Goal: Transaction & Acquisition: Purchase product/service

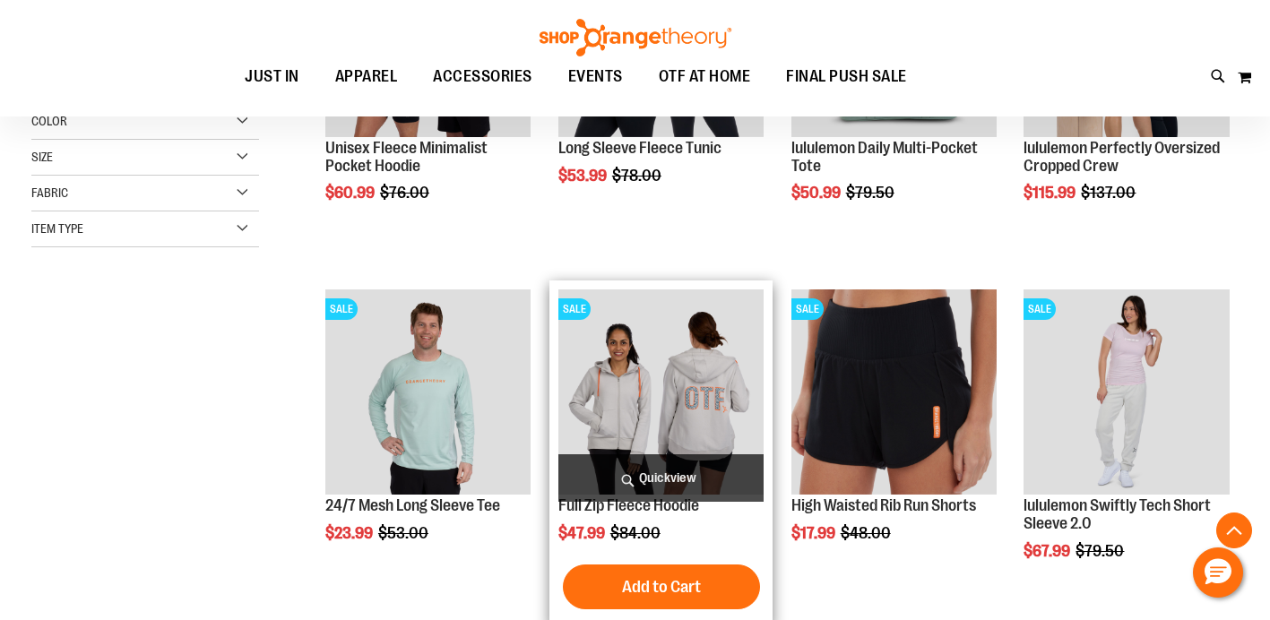
scroll to position [437, 0]
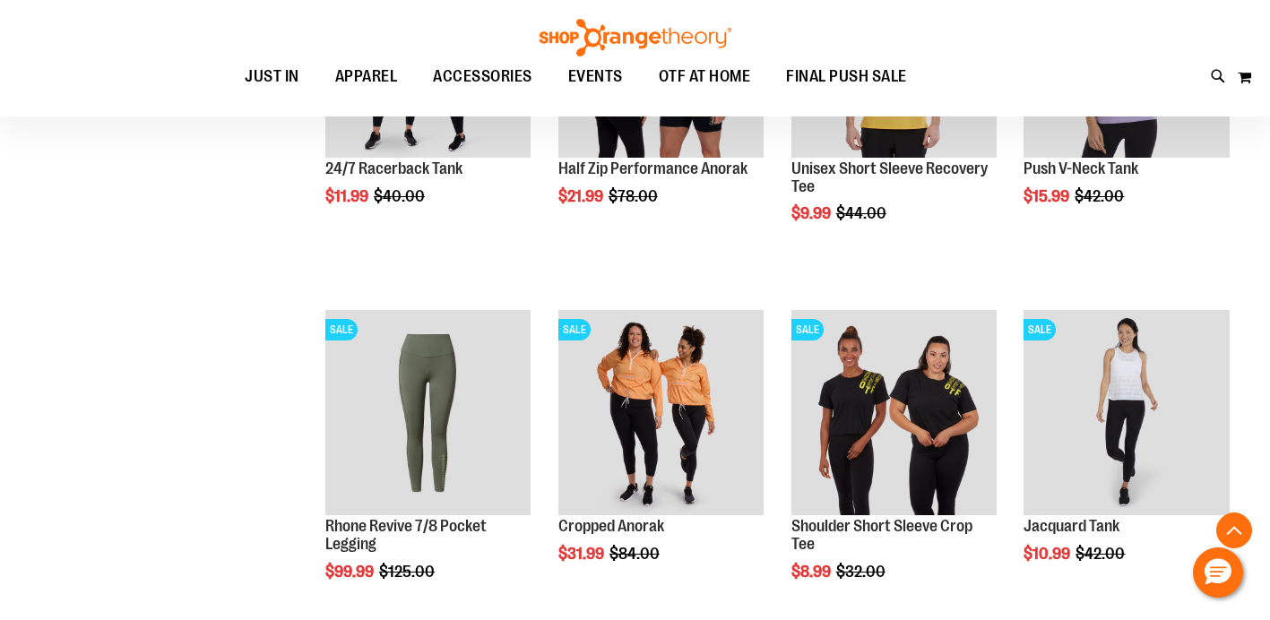
scroll to position [1133, 0]
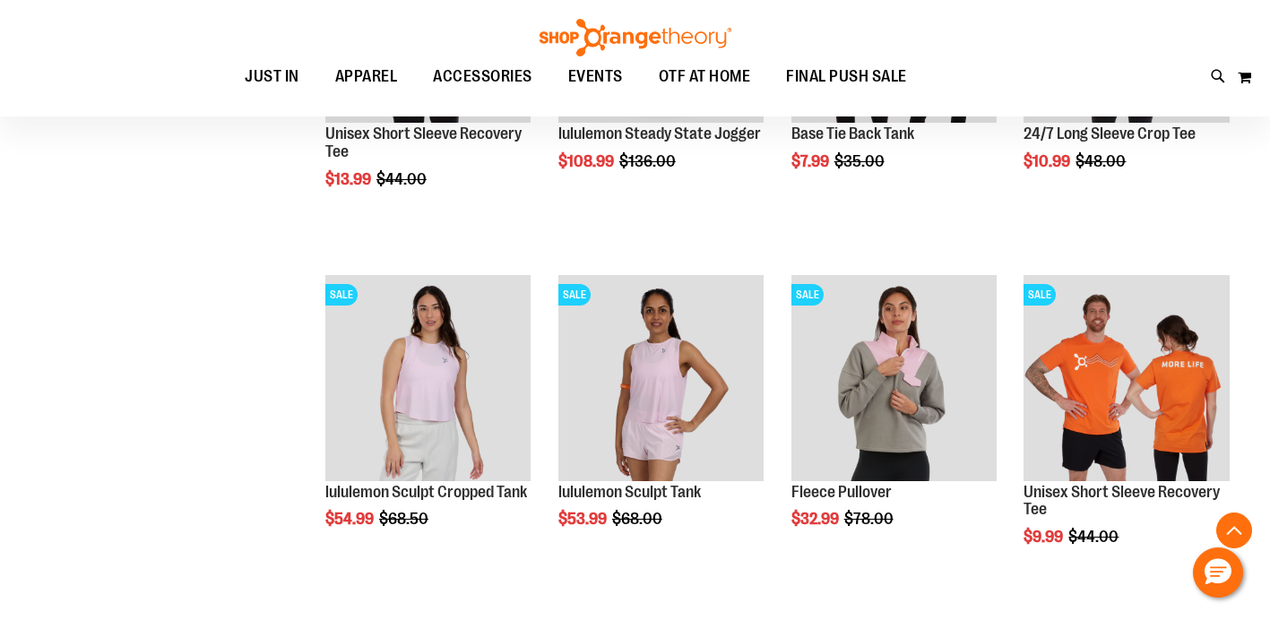
scroll to position [2246, 0]
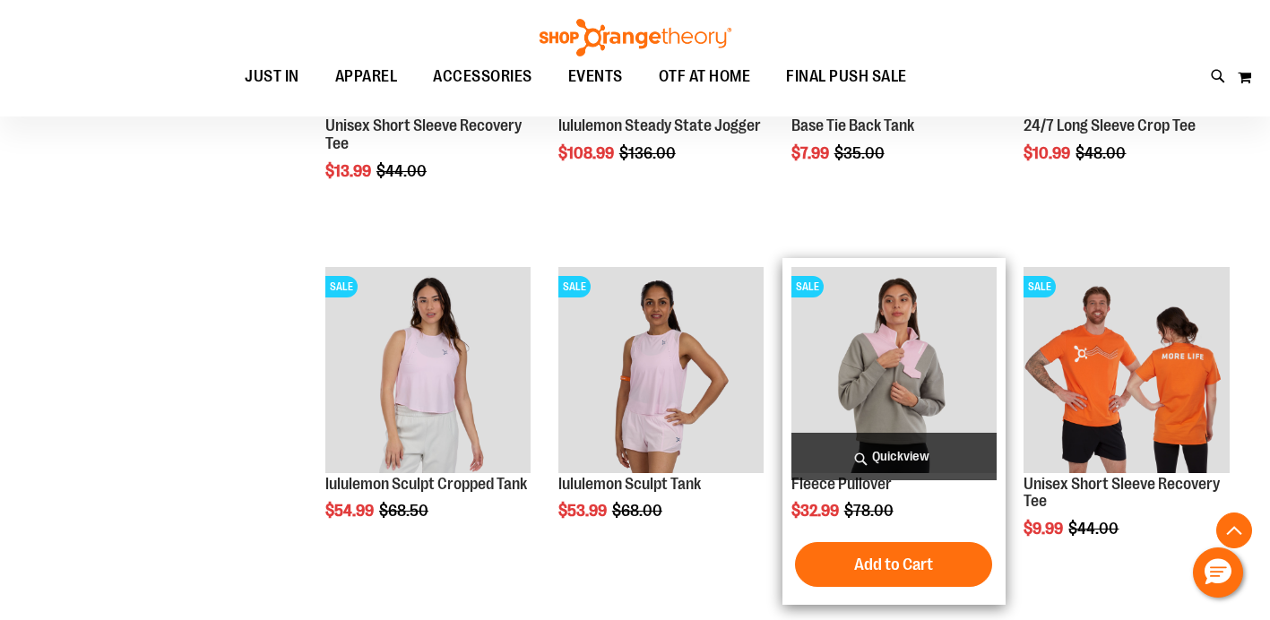
click at [859, 349] on img "product" at bounding box center [893, 369] width 205 height 205
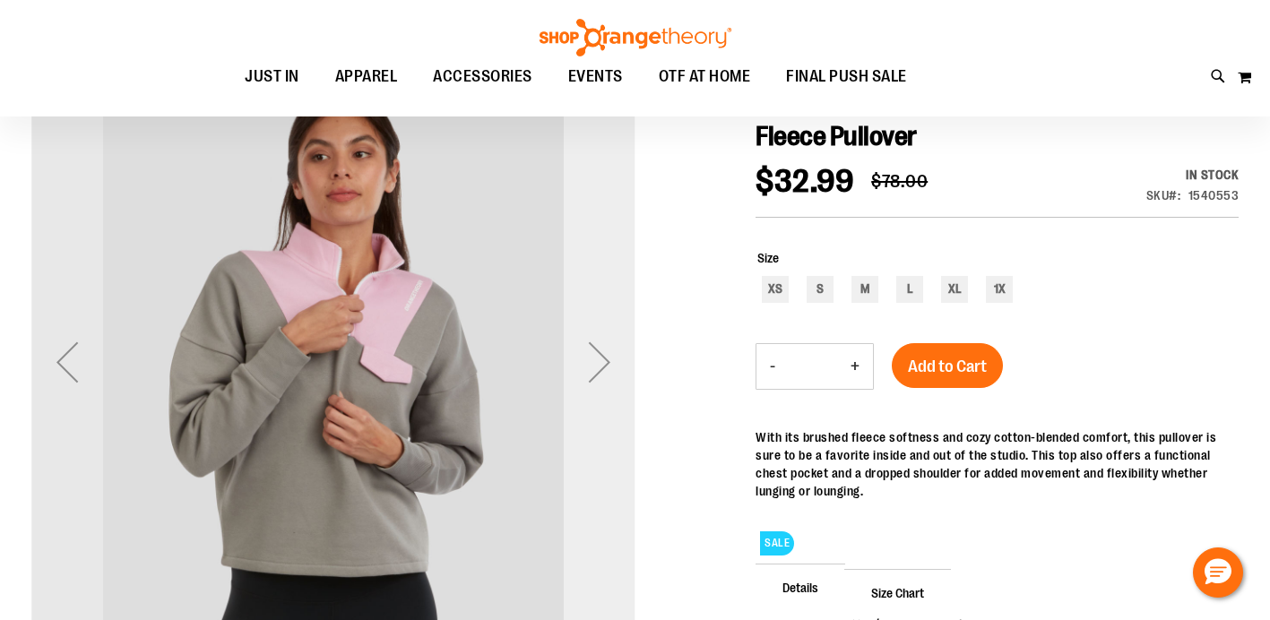
scroll to position [194, 0]
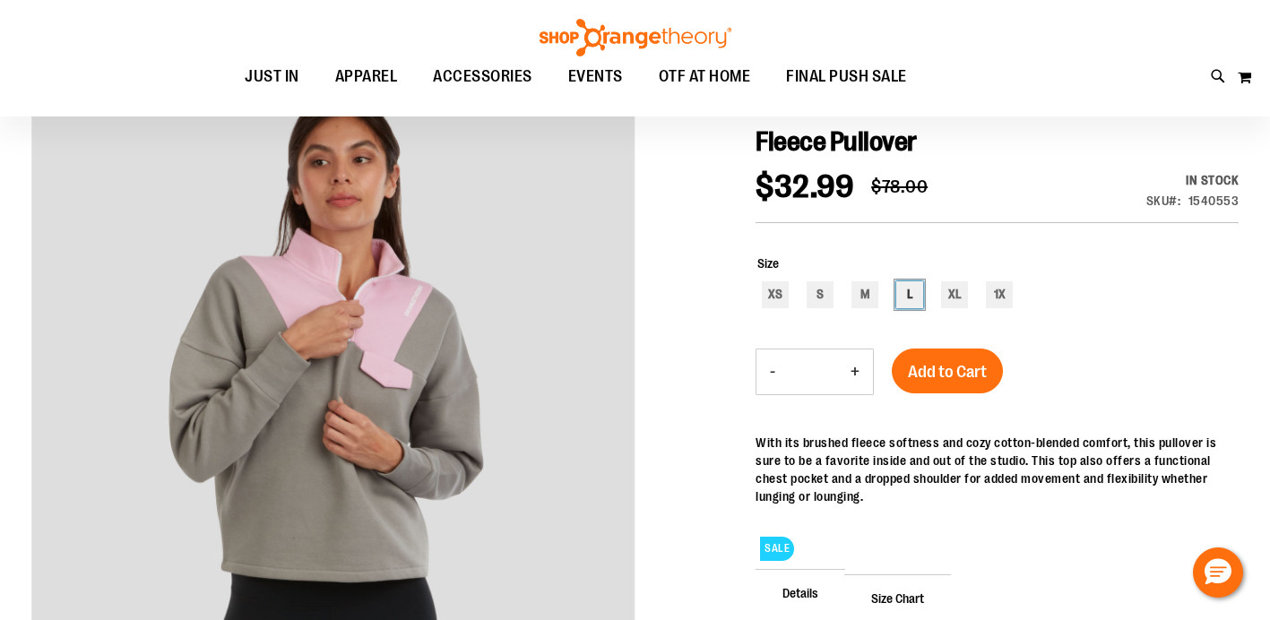
click at [896, 289] on div "L" at bounding box center [909, 294] width 27 height 27
type input "***"
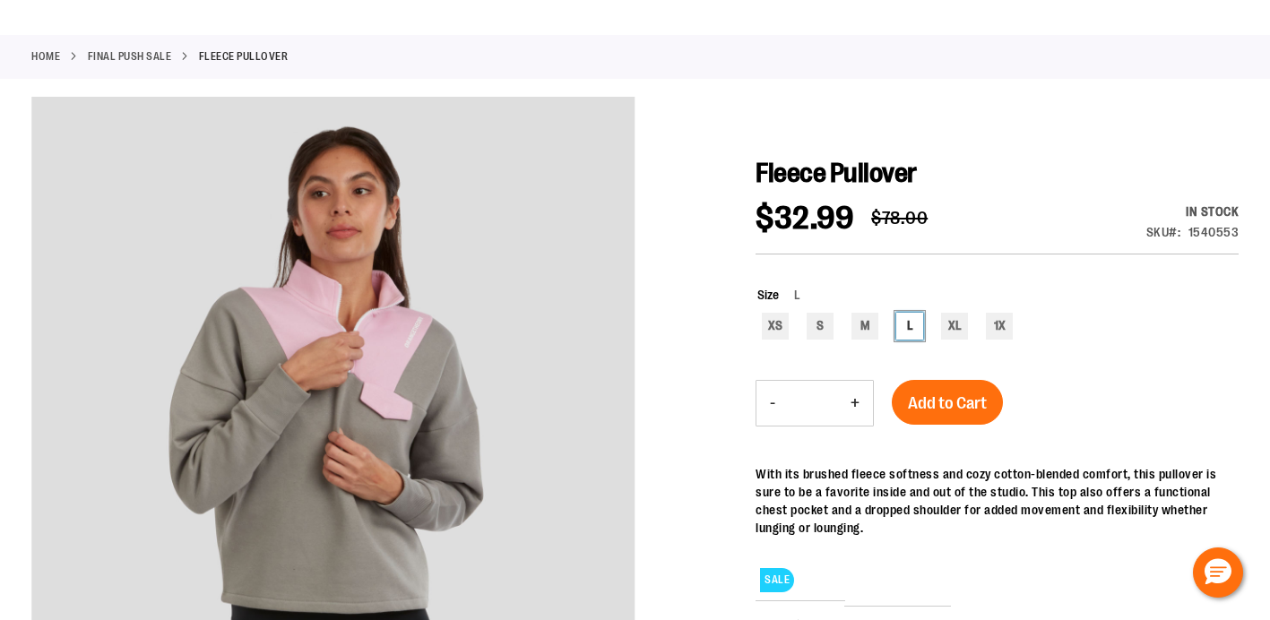
scroll to position [0, 0]
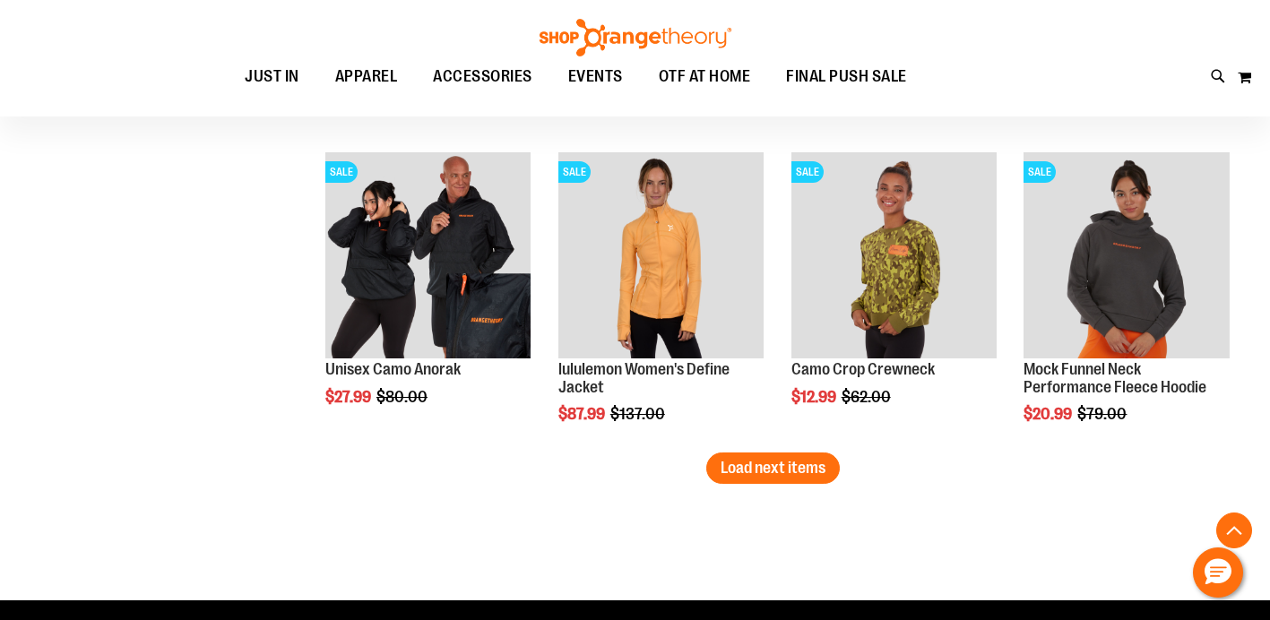
scroll to position [2529, 0]
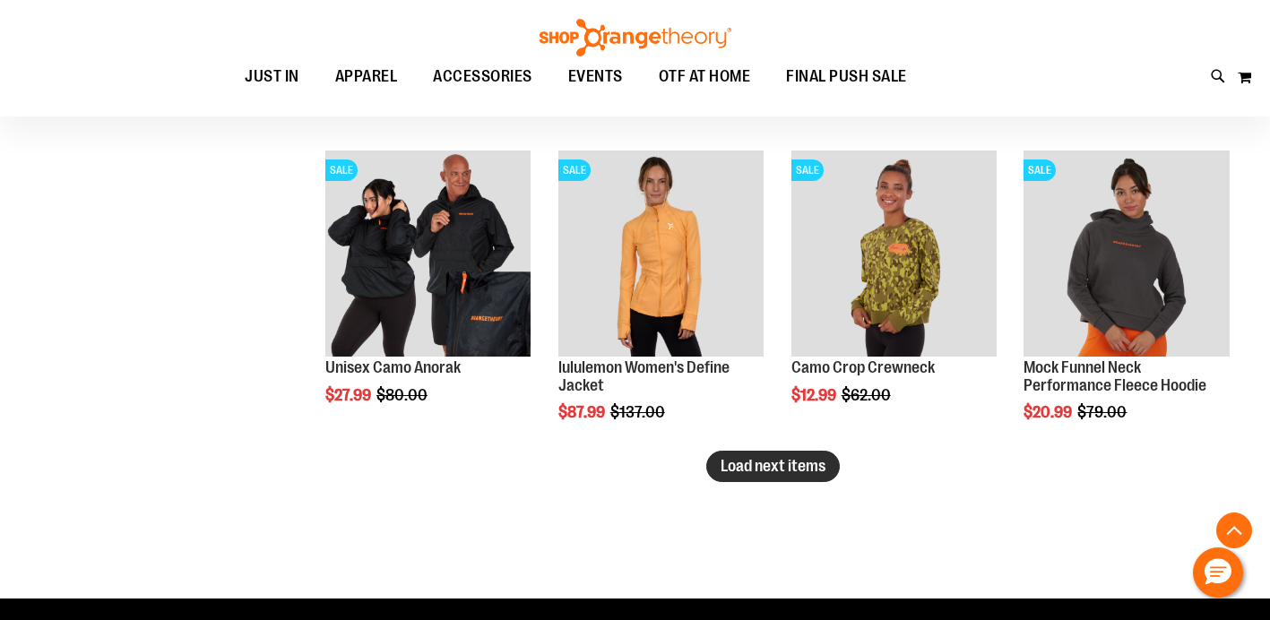
click at [778, 463] on span "Load next items" at bounding box center [772, 466] width 105 height 18
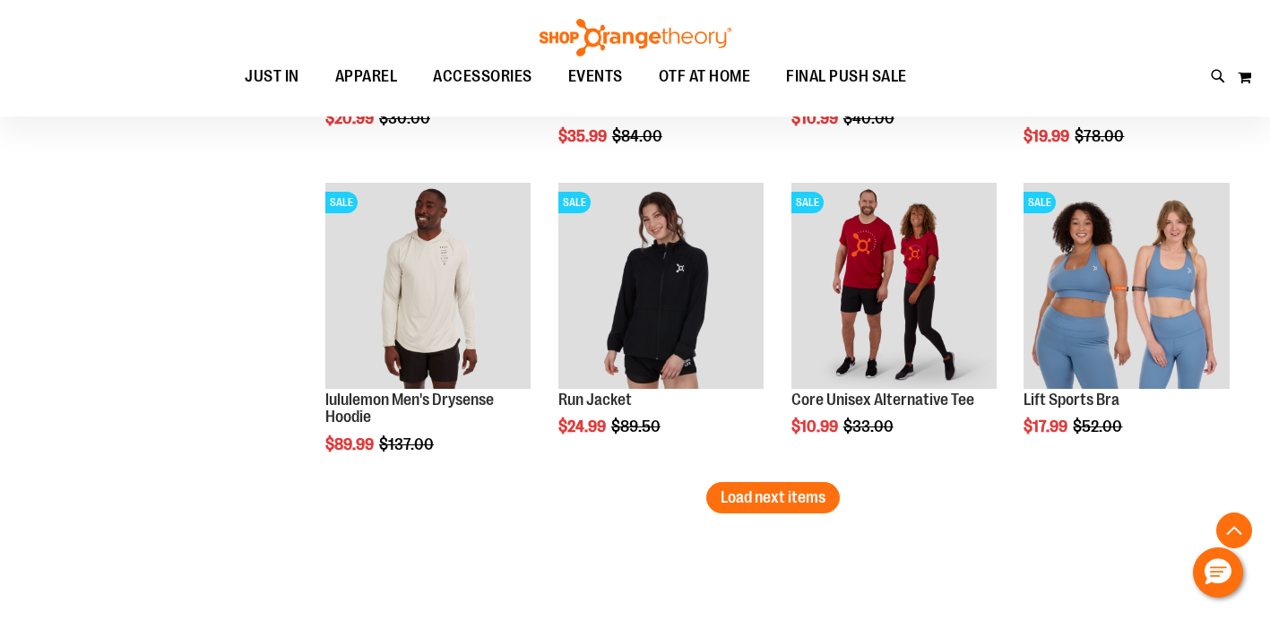
scroll to position [3423, 0]
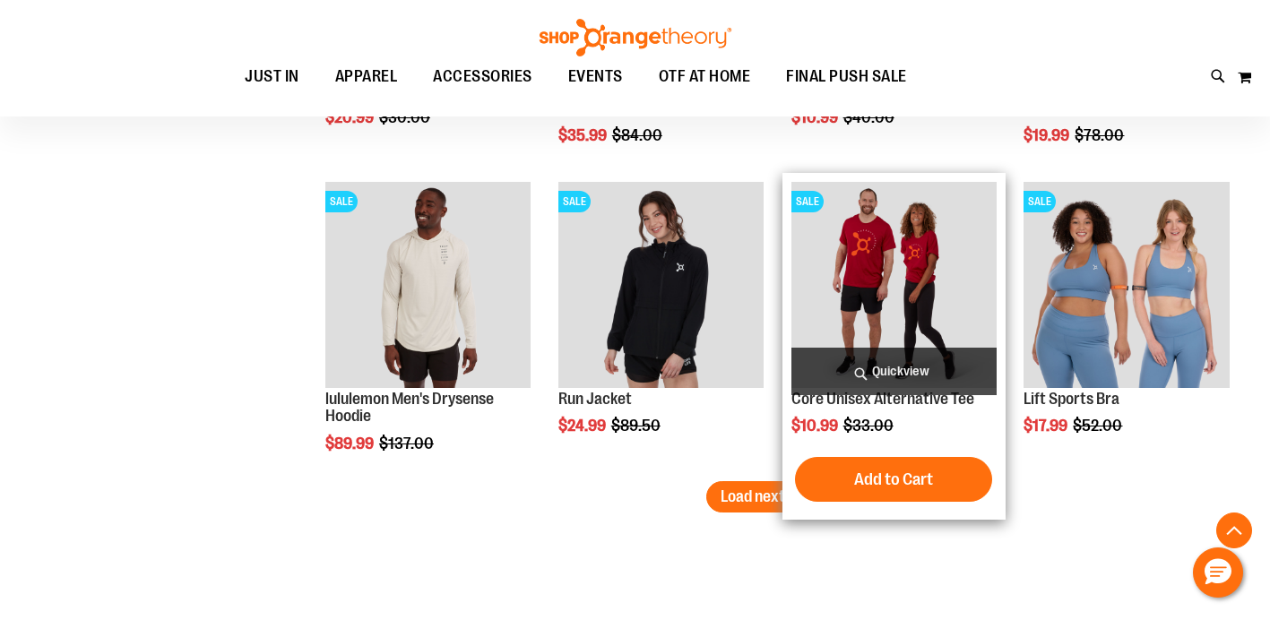
click at [789, 476] on div "SALE Core Unisex Alternative Tee $10.99 Regular Price $33.00 [GEOGRAPHIC_DATA] …" at bounding box center [893, 346] width 223 height 347
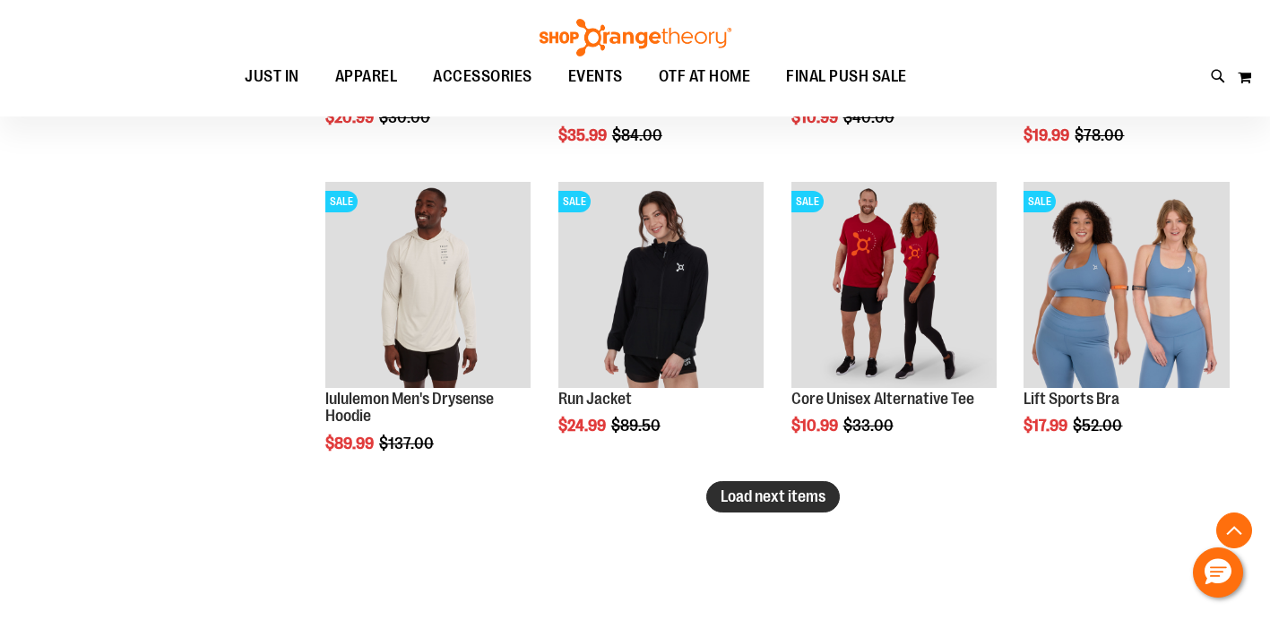
click at [746, 492] on span "Load next items" at bounding box center [772, 496] width 105 height 18
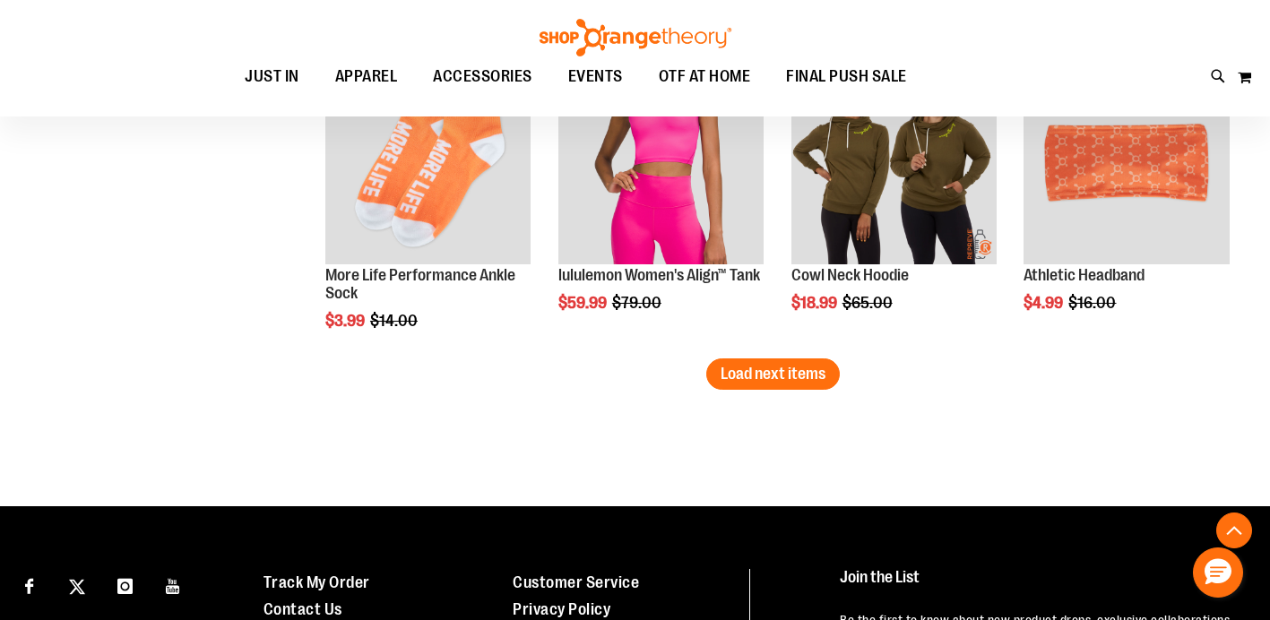
scroll to position [4428, 0]
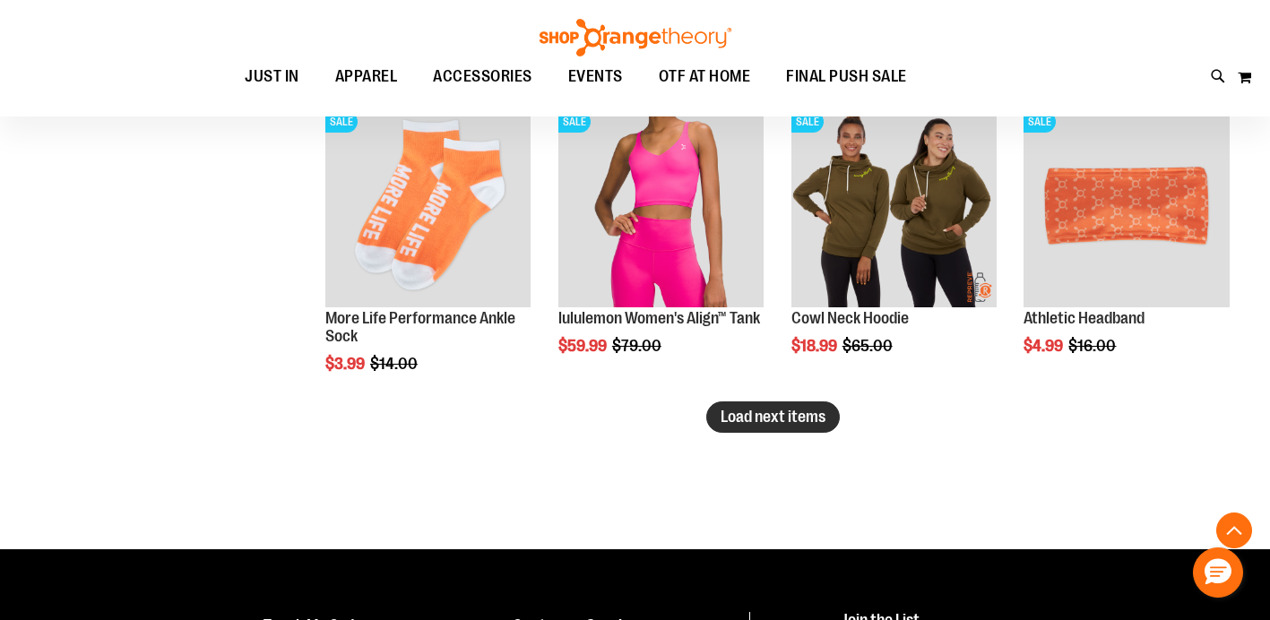
click at [776, 426] on span "Load next items" at bounding box center [772, 417] width 105 height 18
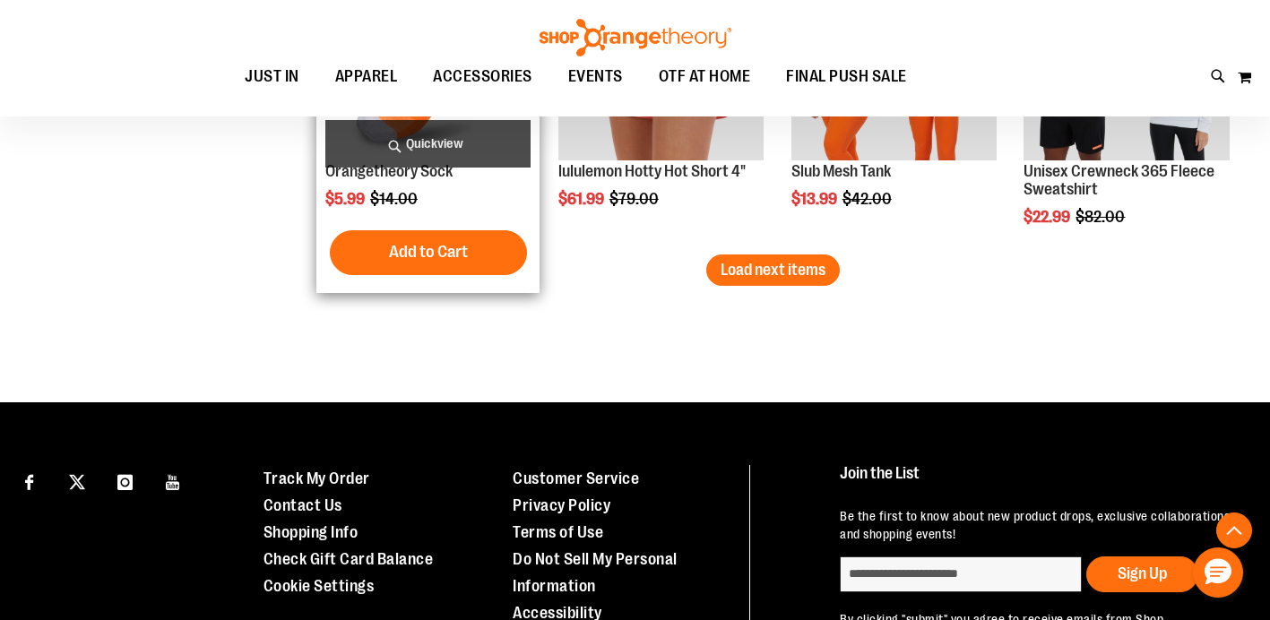
scroll to position [5509, 0]
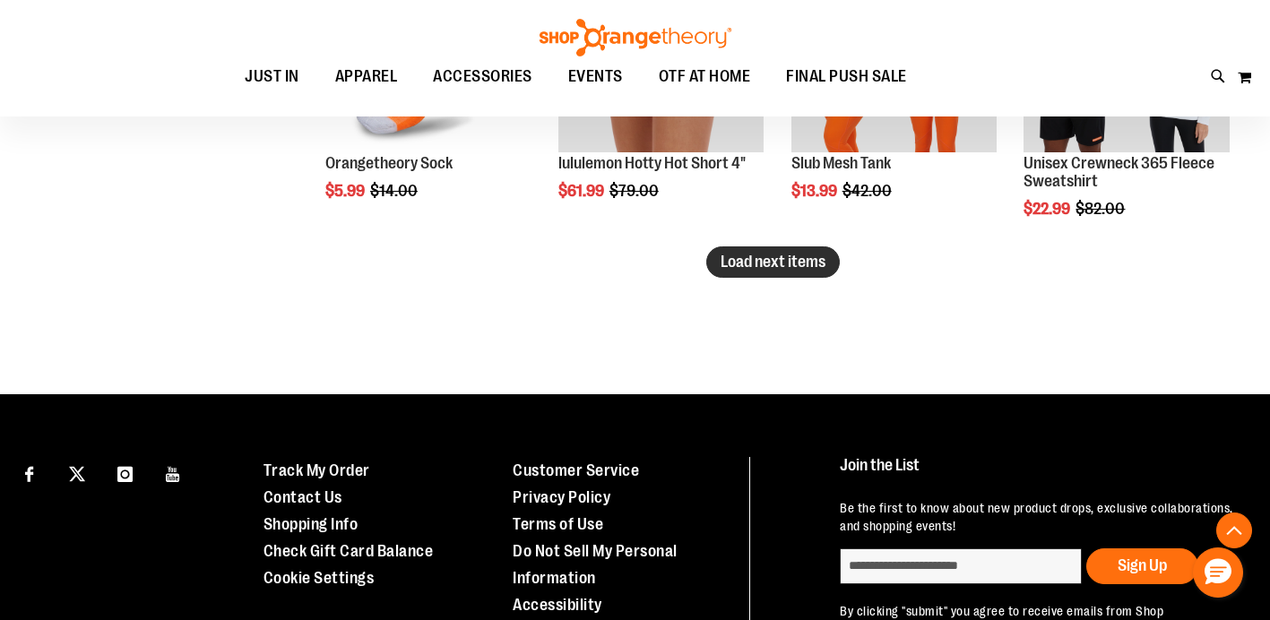
click at [747, 258] on span "Load next items" at bounding box center [772, 262] width 105 height 18
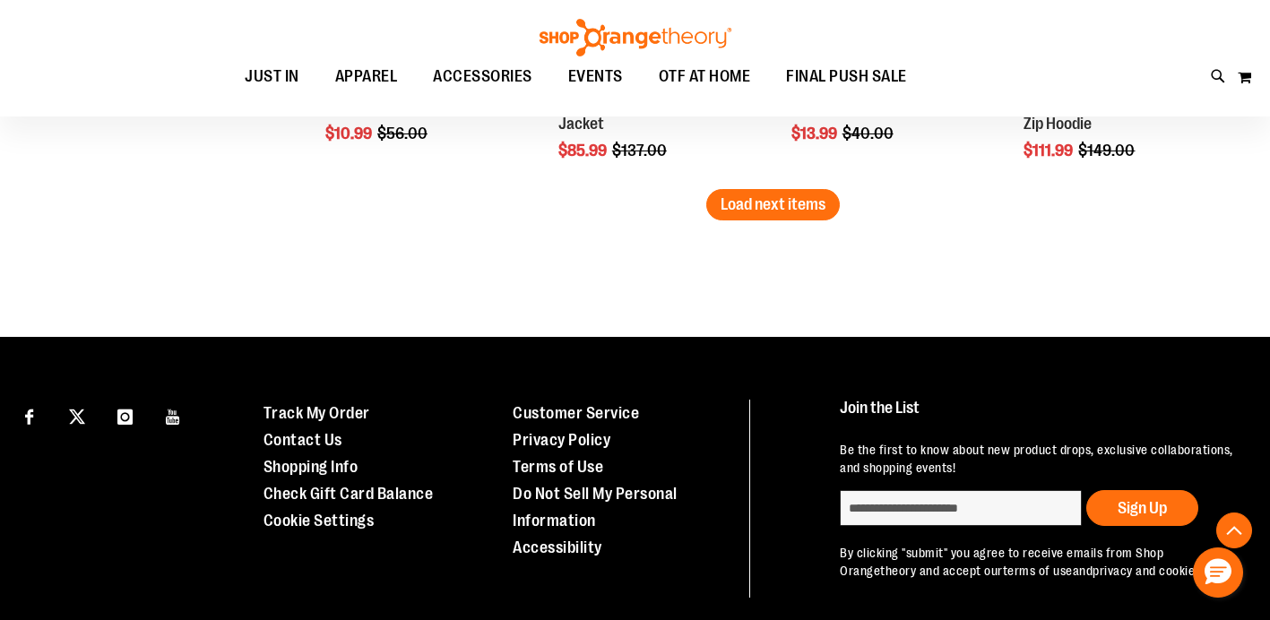
scroll to position [6496, 0]
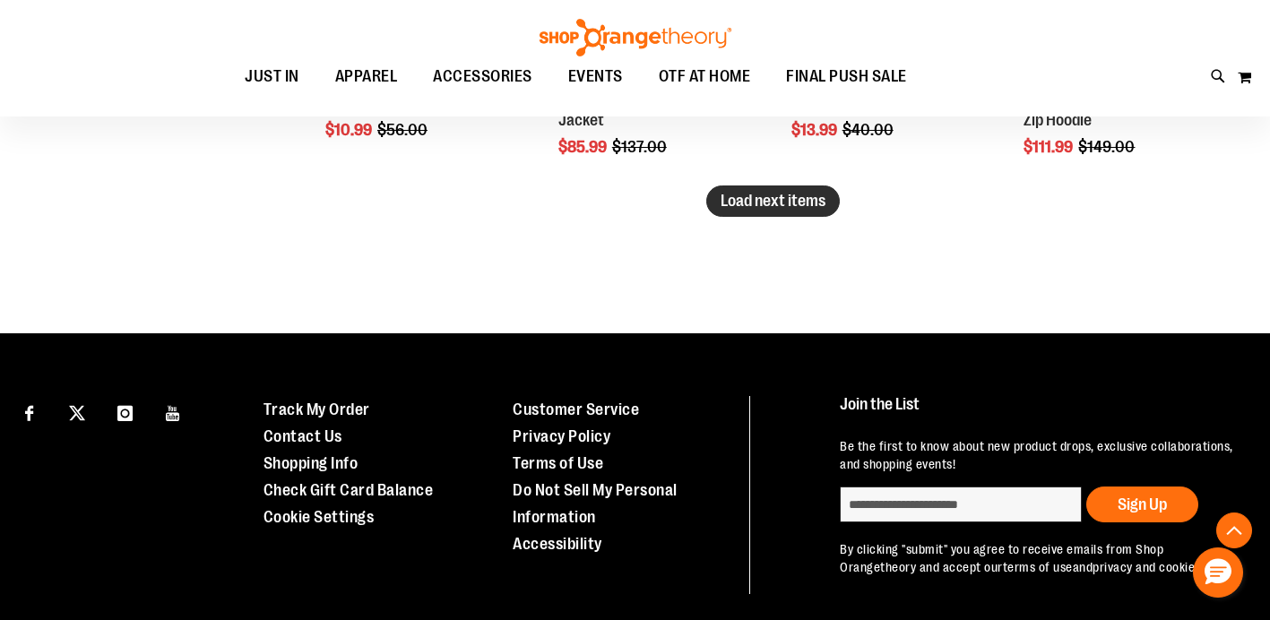
click at [727, 196] on span "Load next items" at bounding box center [772, 201] width 105 height 18
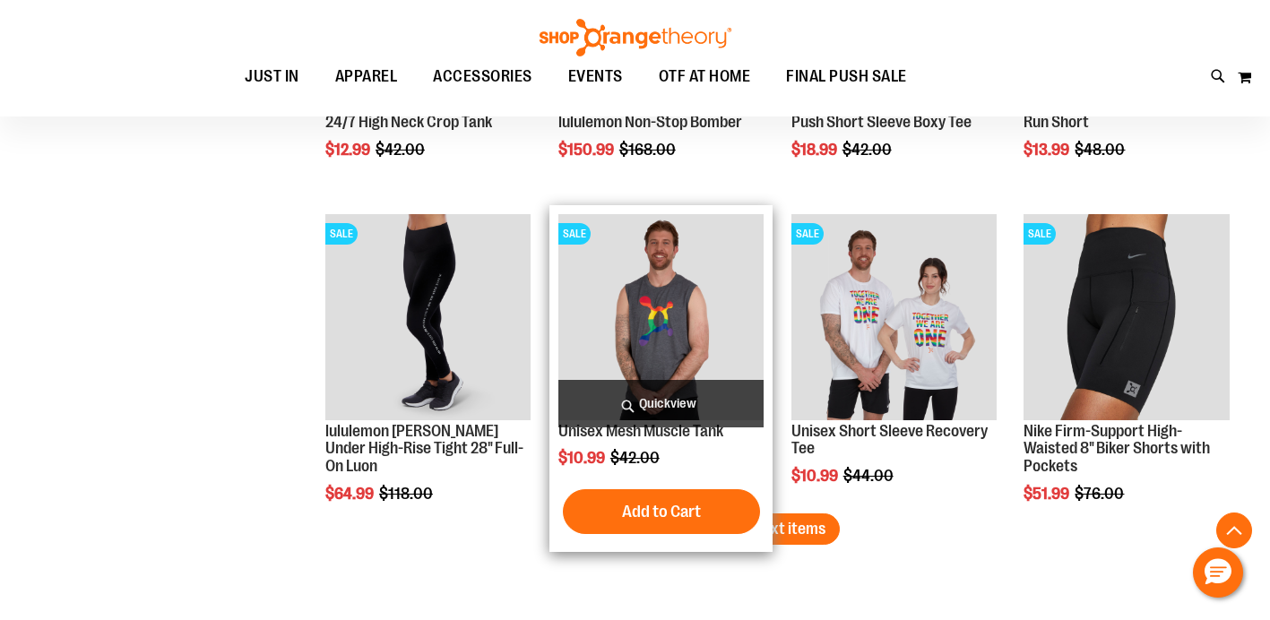
scroll to position [7093, 0]
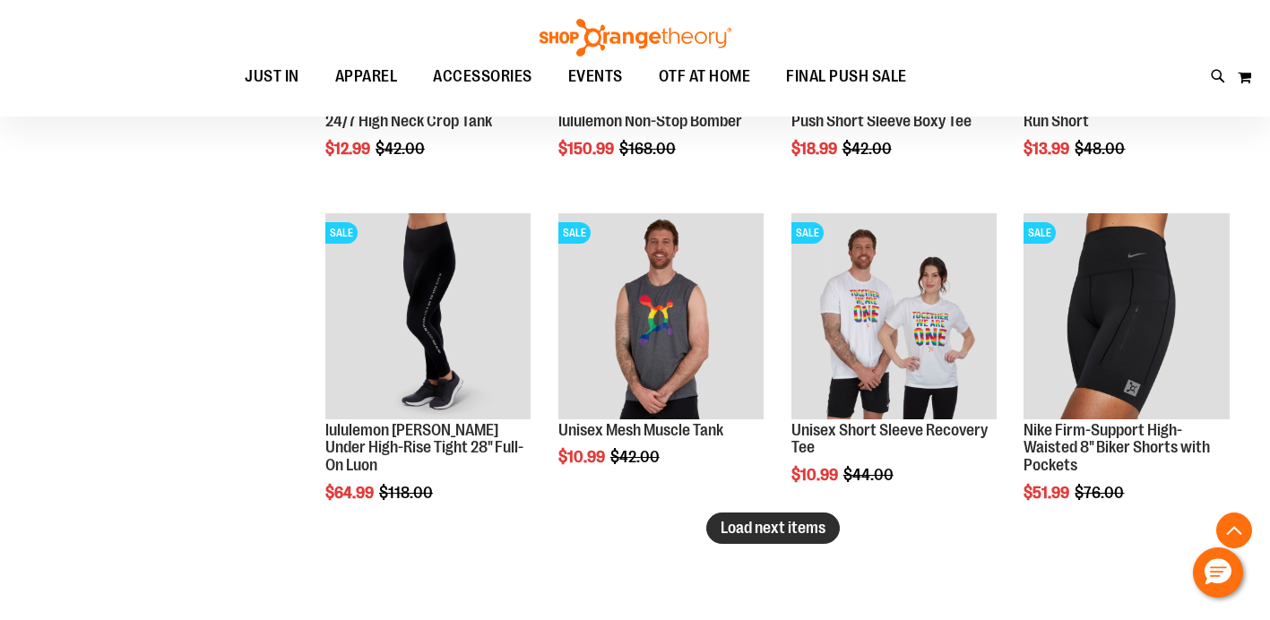
click at [793, 530] on span "Load next items" at bounding box center [772, 528] width 105 height 18
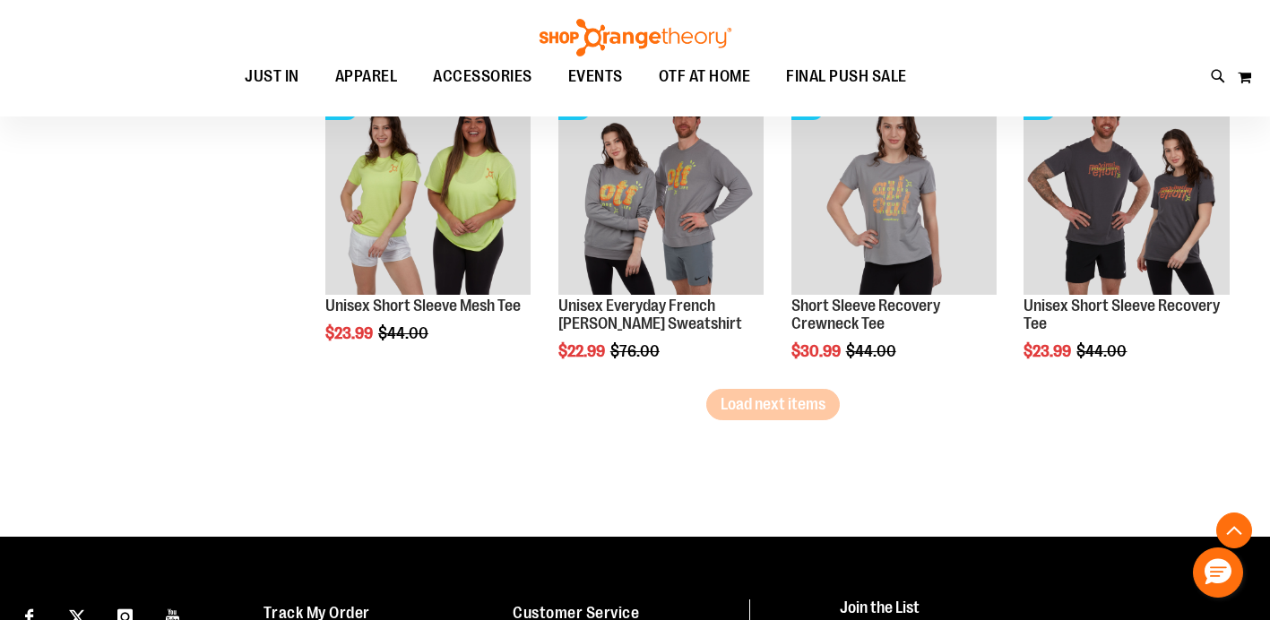
scroll to position [8144, 0]
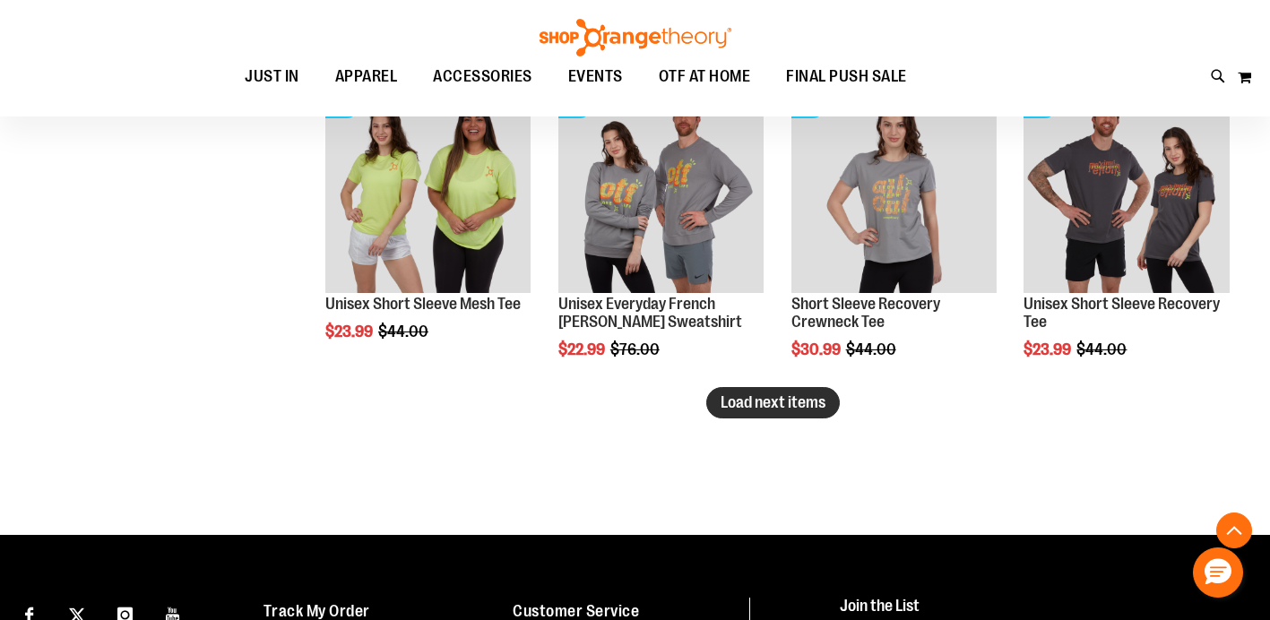
click at [781, 399] on span "Load next items" at bounding box center [772, 402] width 105 height 18
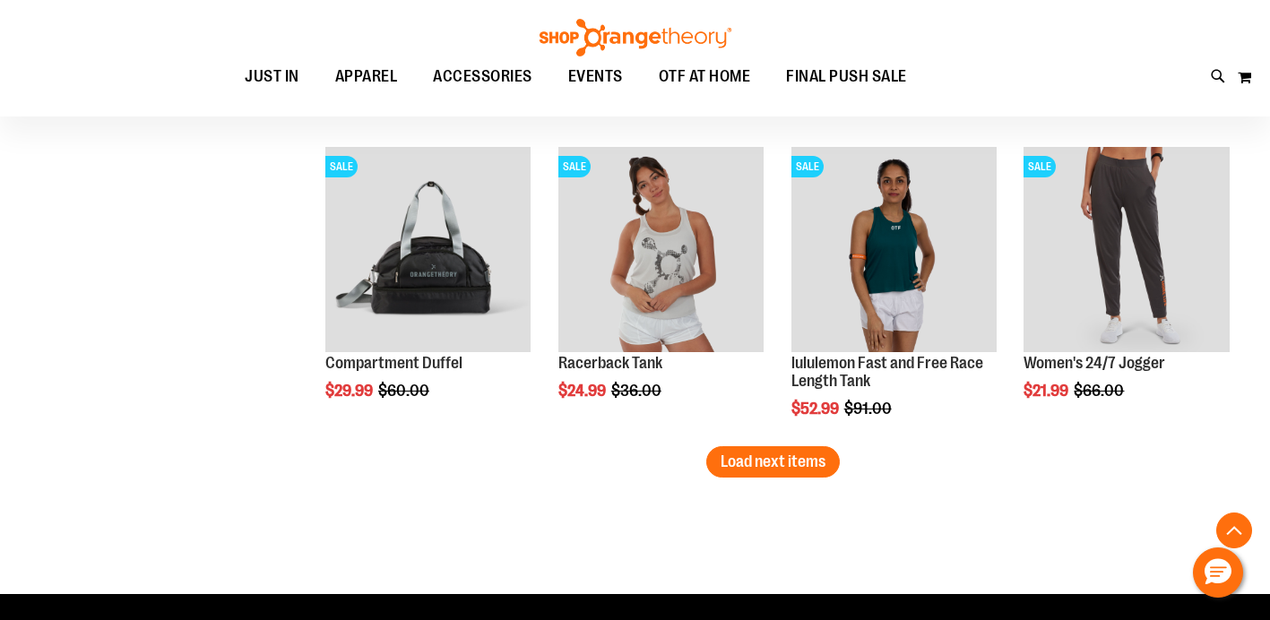
scroll to position [9014, 0]
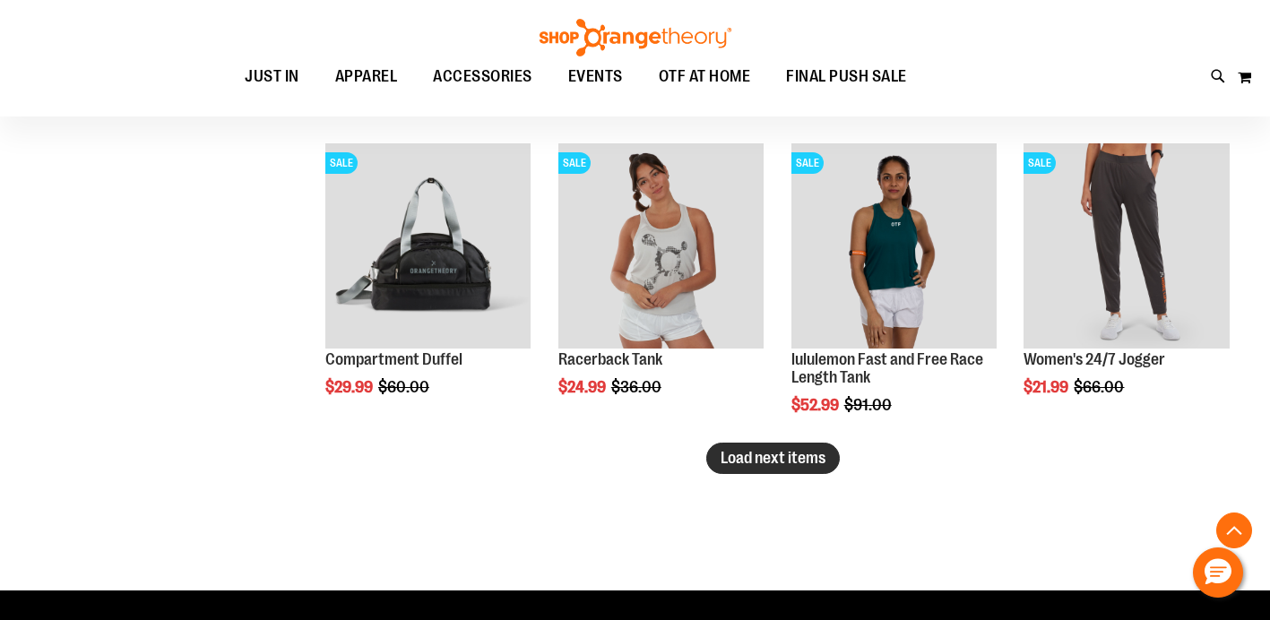
click at [750, 460] on span "Load next items" at bounding box center [772, 458] width 105 height 18
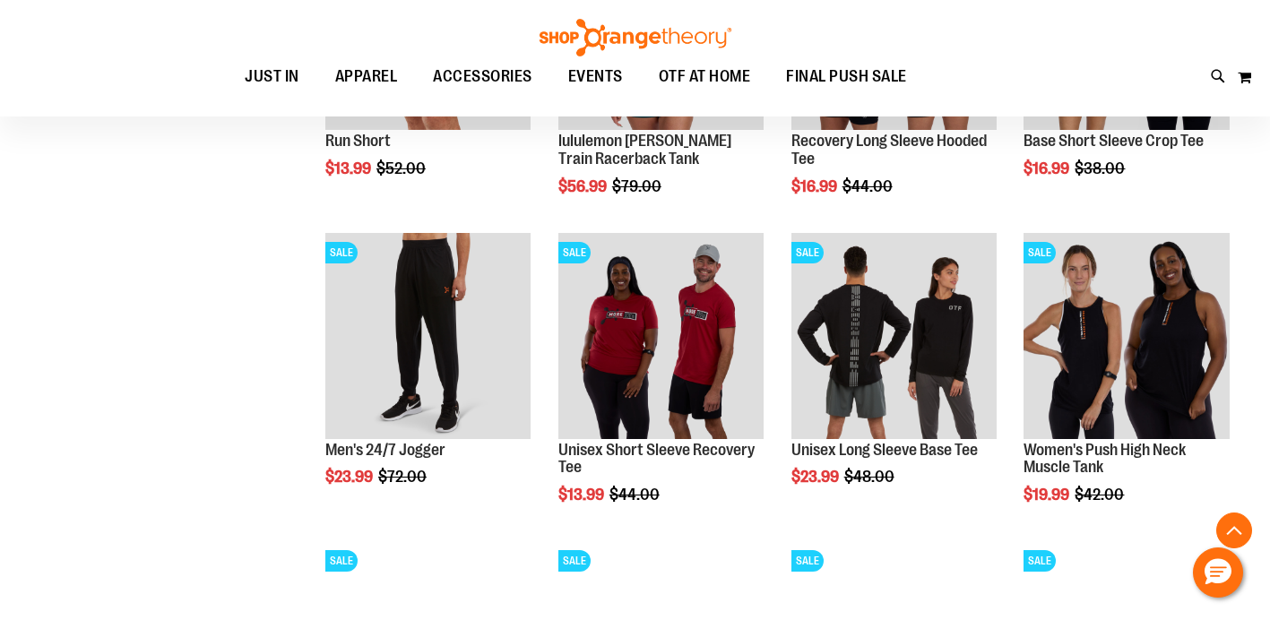
scroll to position [9542, 0]
